Goal: Task Accomplishment & Management: Complete application form

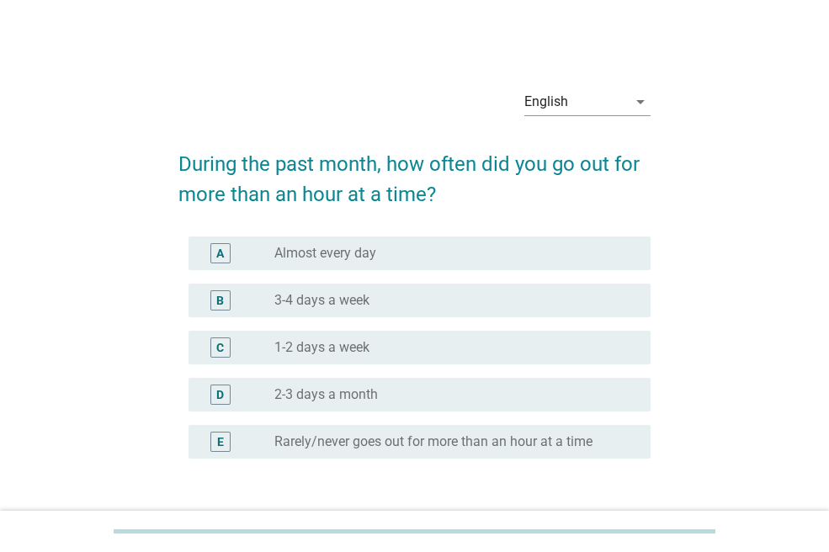
click at [327, 256] on label "Almost every day" at bounding box center [325, 253] width 102 height 17
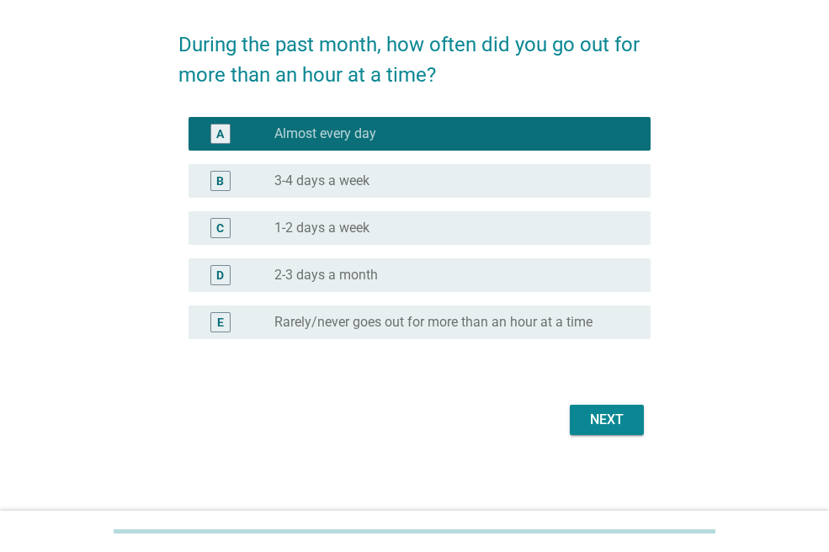
scroll to position [123, 0]
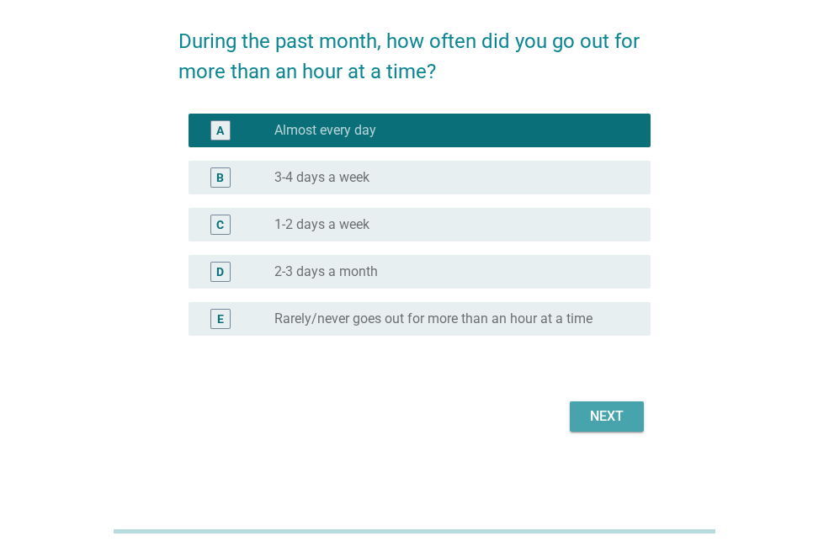
click at [583, 407] on button "Next" at bounding box center [607, 416] width 74 height 30
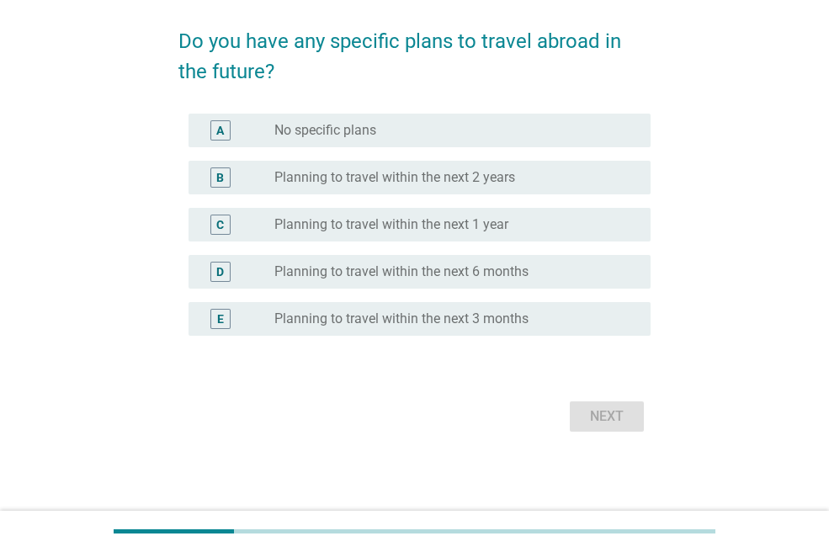
scroll to position [0, 0]
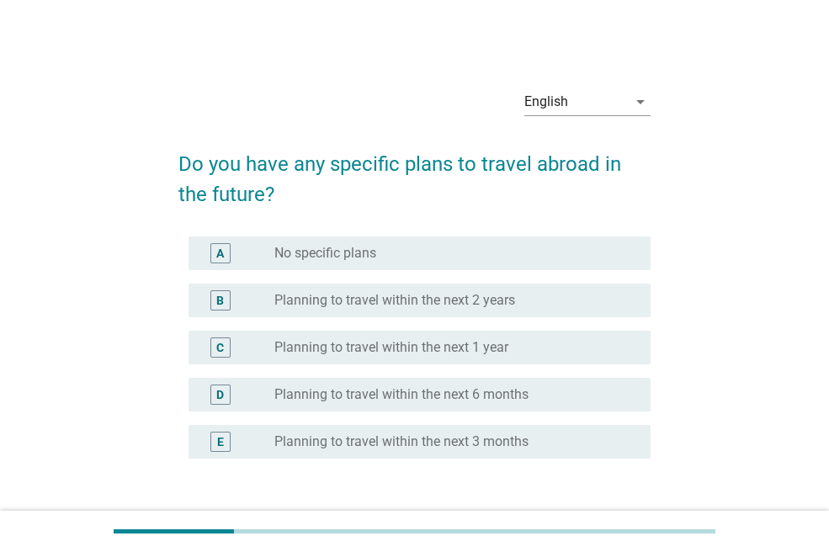
click at [347, 256] on label "No specific plans" at bounding box center [325, 253] width 102 height 17
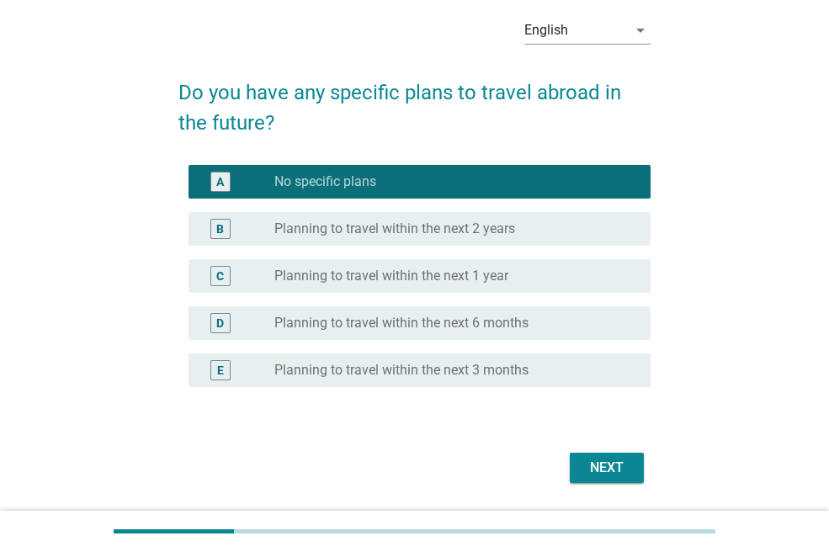
scroll to position [123, 0]
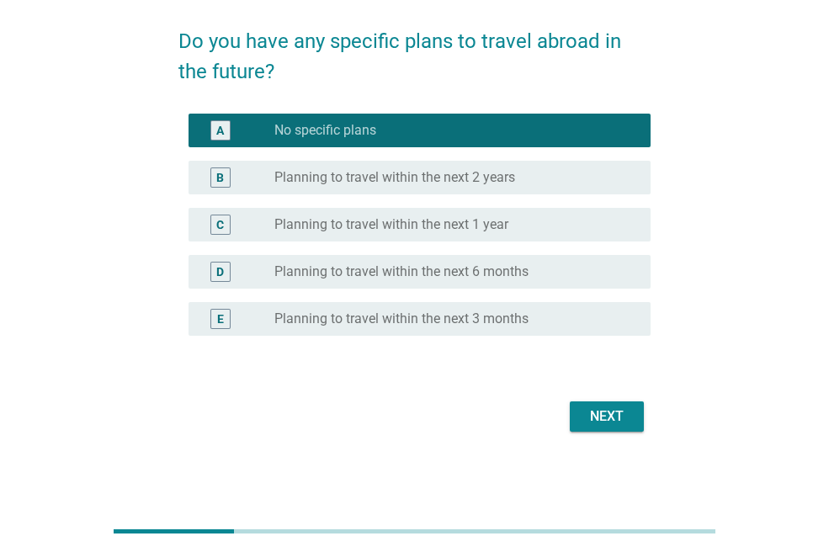
click at [598, 416] on div "Next" at bounding box center [606, 416] width 47 height 20
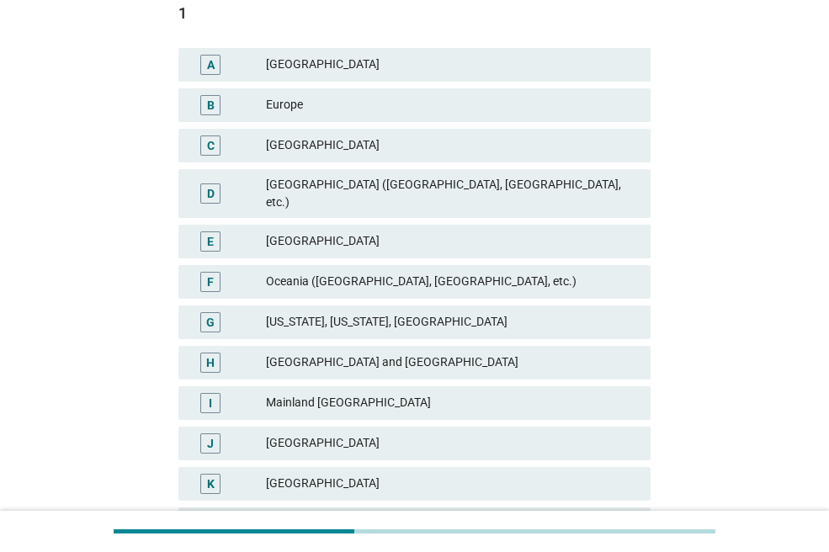
scroll to position [169, 0]
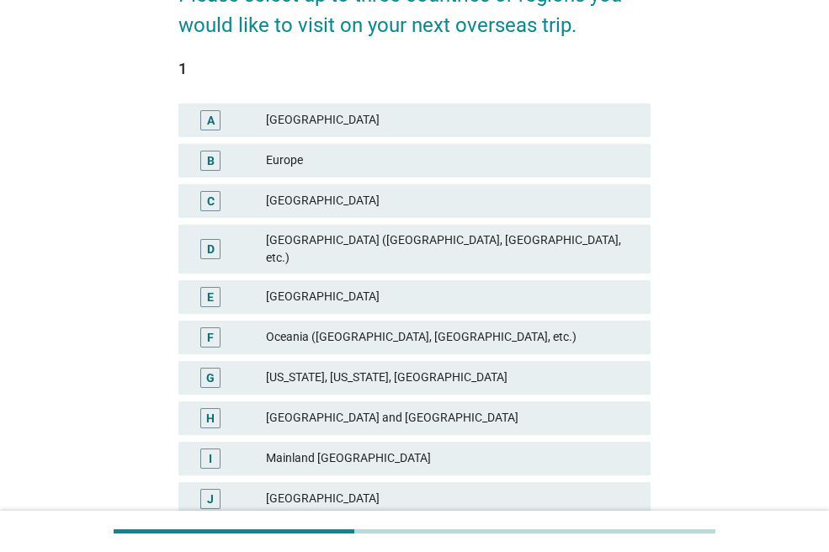
click at [327, 287] on div "[GEOGRAPHIC_DATA]" at bounding box center [451, 297] width 371 height 20
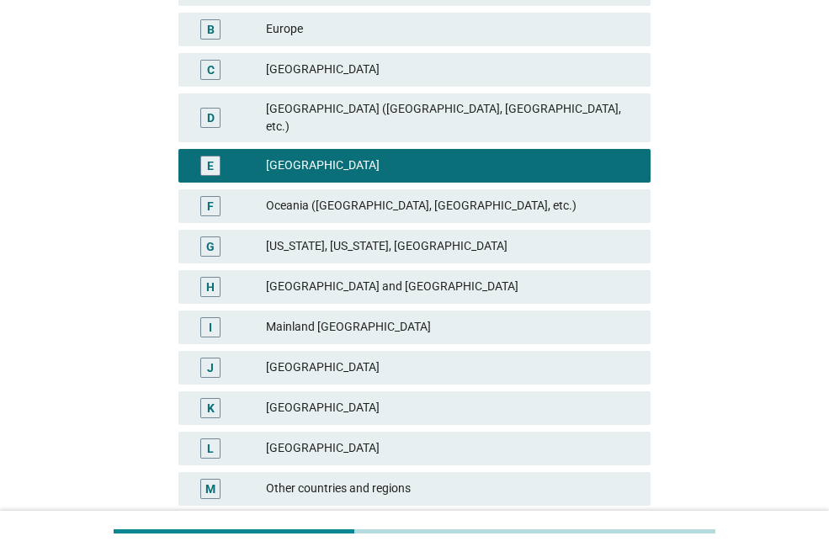
scroll to position [422, 0]
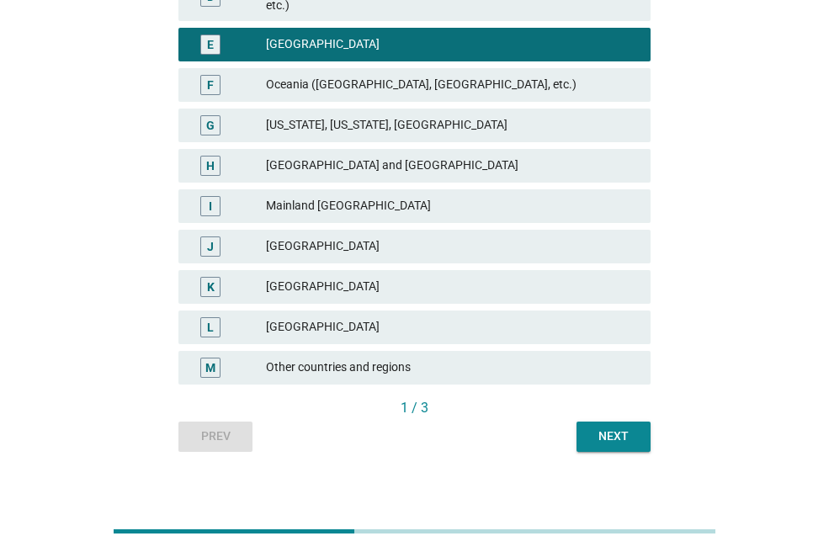
click at [603, 427] on div "Next" at bounding box center [613, 436] width 47 height 18
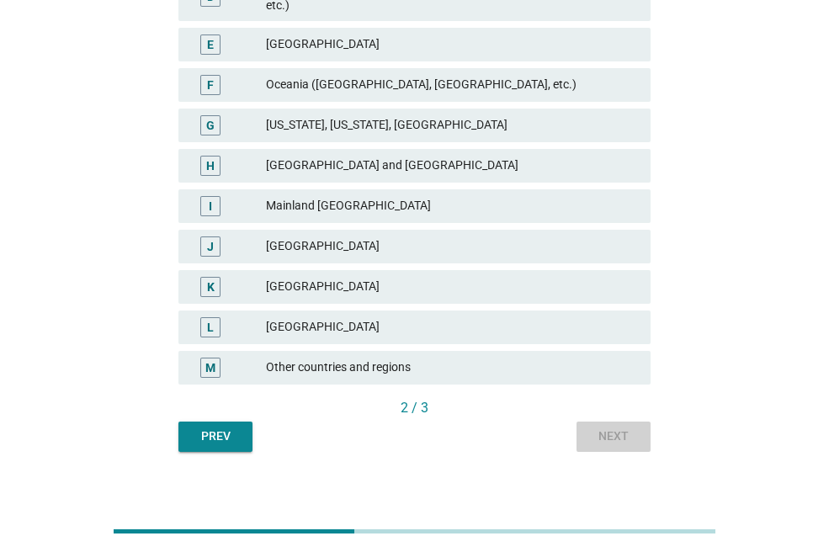
scroll to position [0, 0]
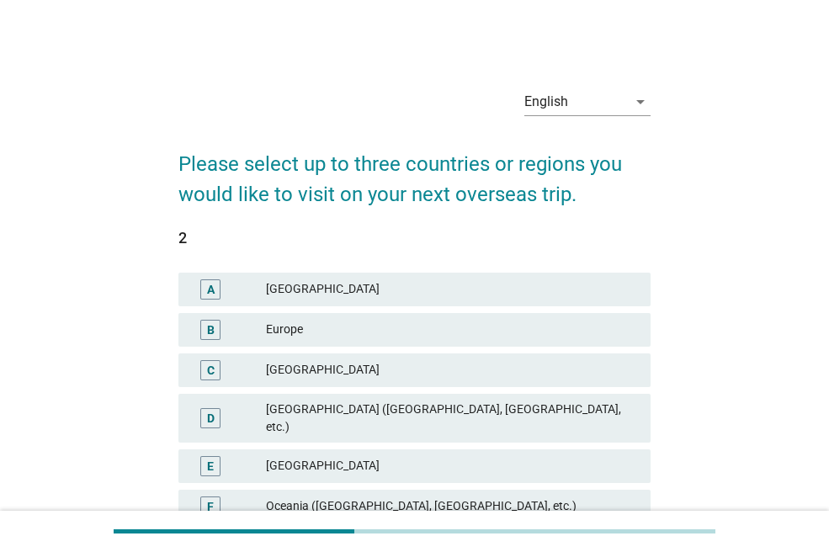
click at [323, 456] on div "[GEOGRAPHIC_DATA]" at bounding box center [451, 466] width 371 height 20
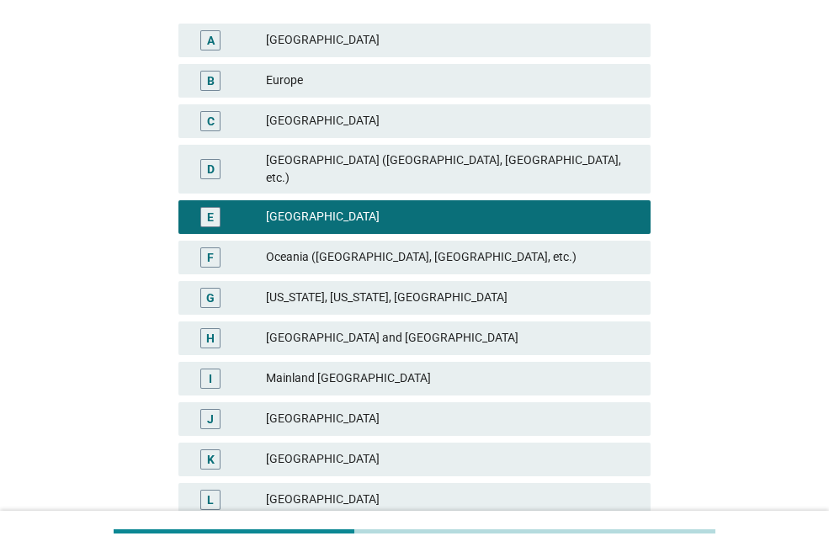
scroll to position [421, 0]
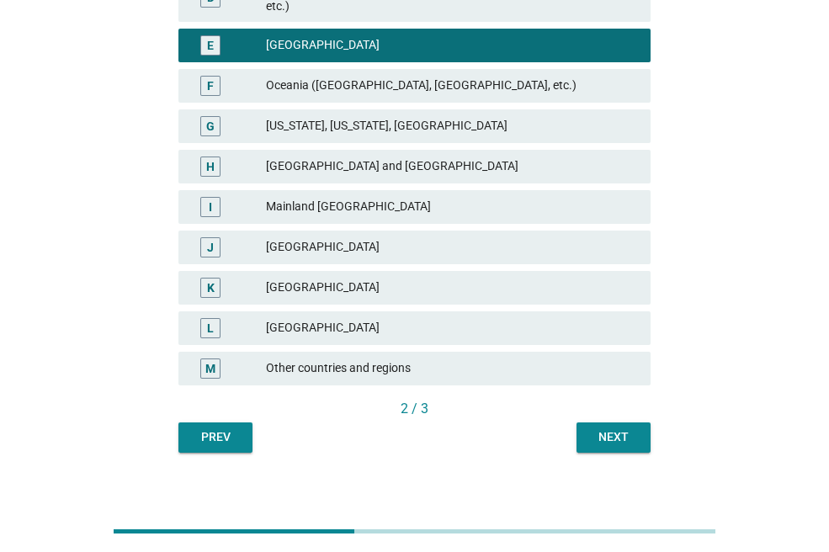
click at [617, 428] on div "Next" at bounding box center [613, 437] width 47 height 18
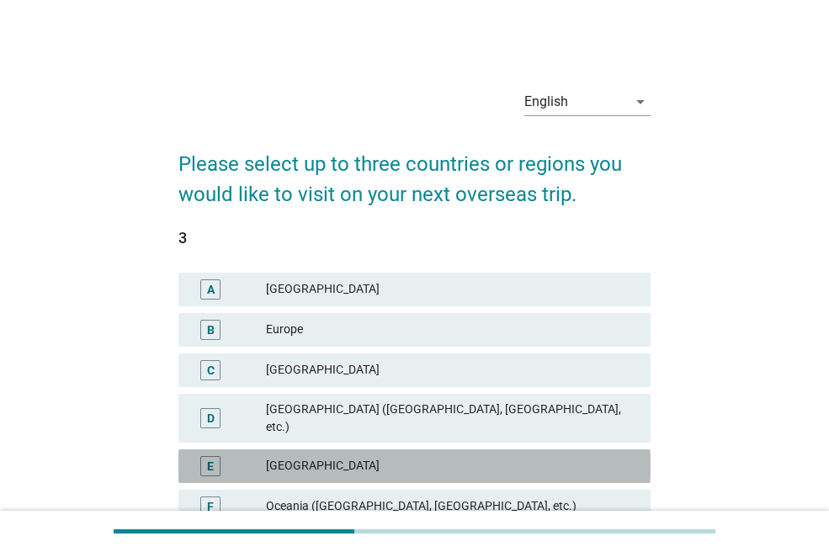
click at [343, 456] on div "[GEOGRAPHIC_DATA]" at bounding box center [451, 466] width 371 height 20
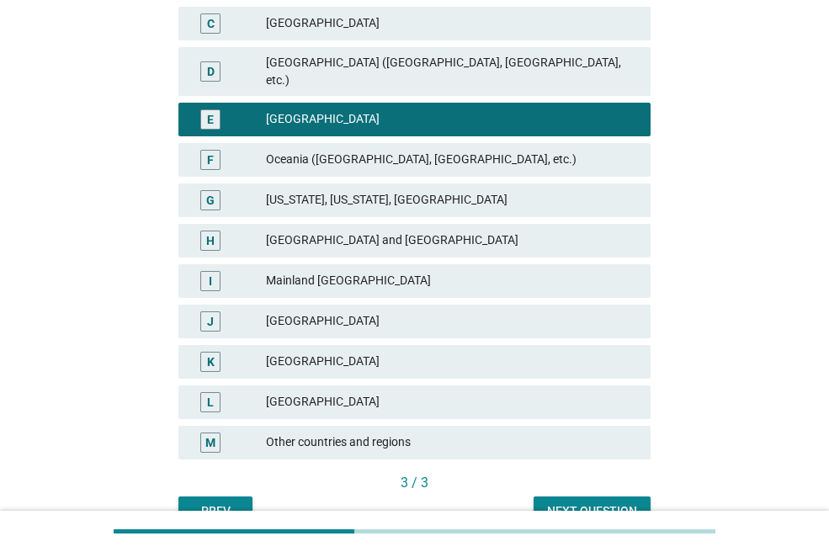
scroll to position [421, 0]
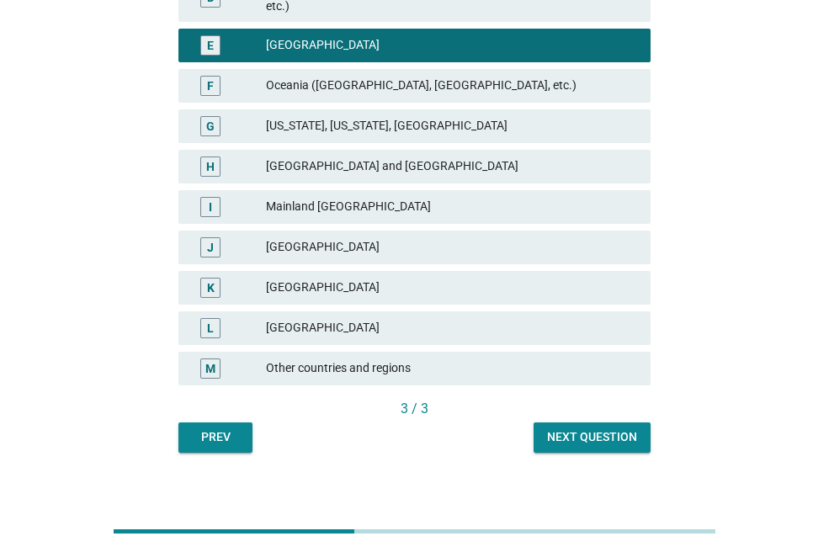
click at [603, 428] on div "Next question" at bounding box center [592, 437] width 90 height 18
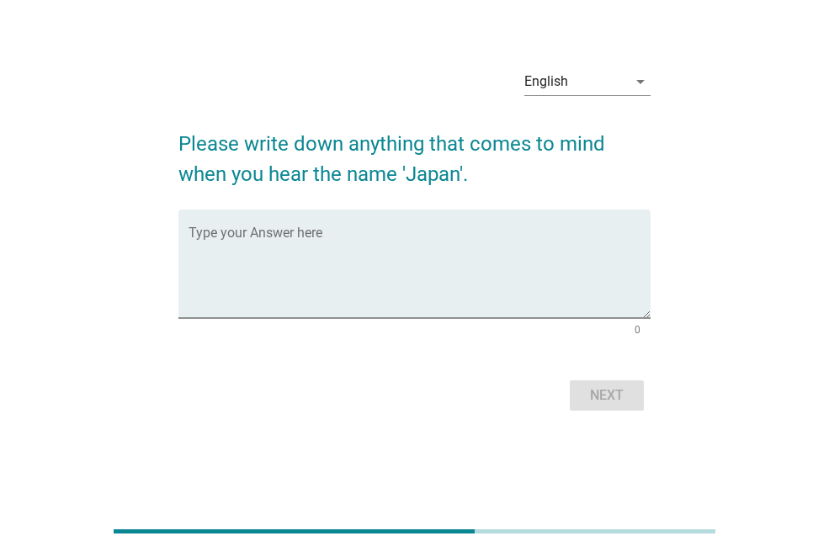
scroll to position [0, 0]
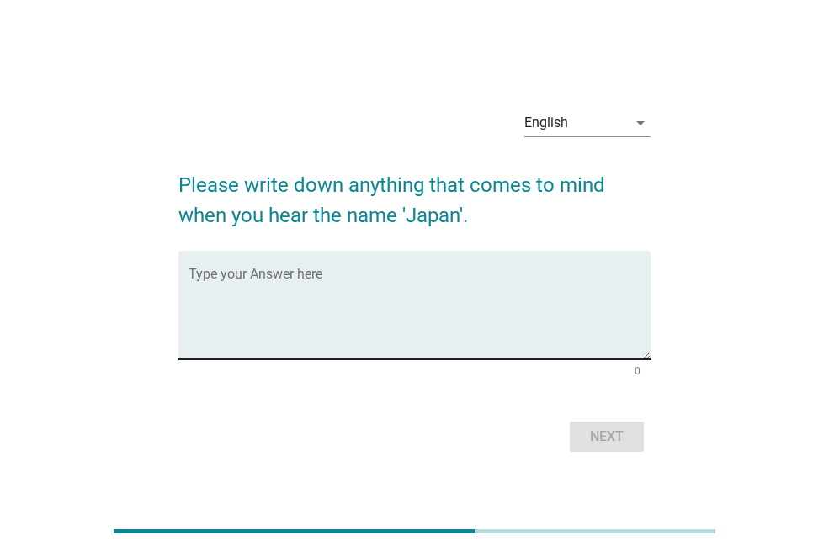
click at [267, 281] on textarea "Type your Answer here" at bounding box center [419, 315] width 462 height 88
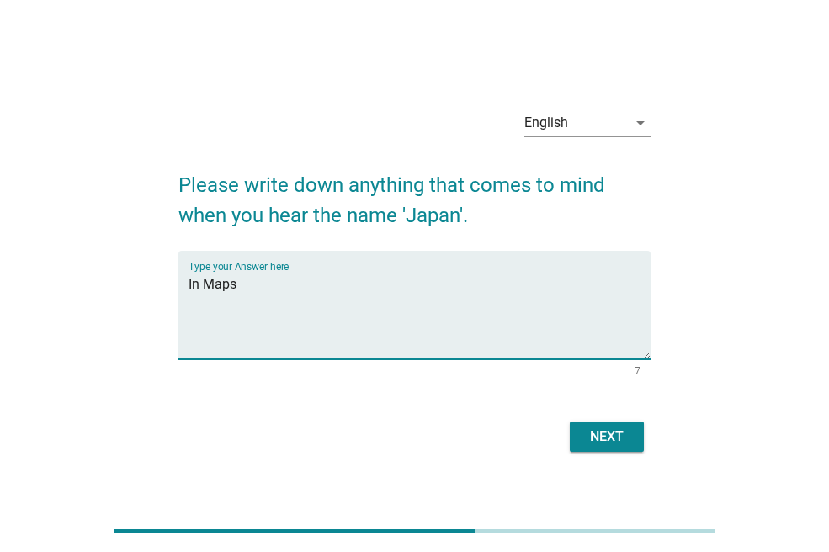
type textarea "In Maps"
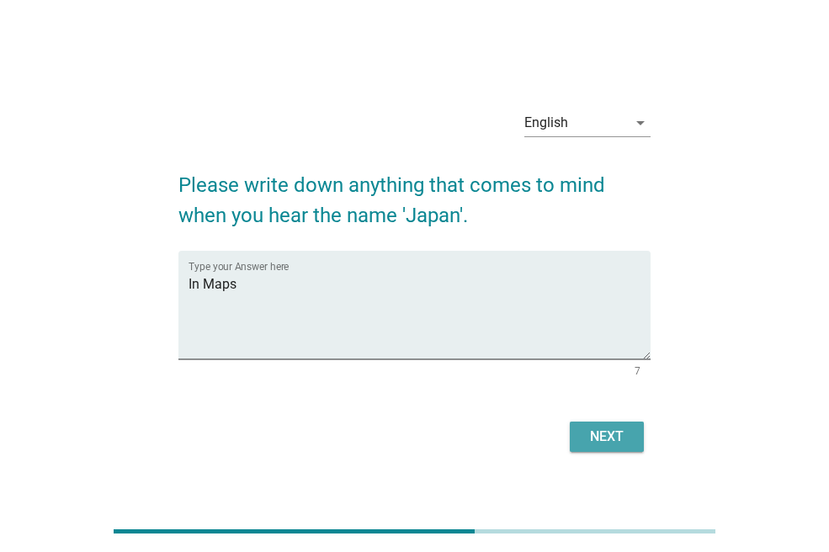
click at [625, 447] on button "Next" at bounding box center [607, 437] width 74 height 30
